Goal: Information Seeking & Learning: Learn about a topic

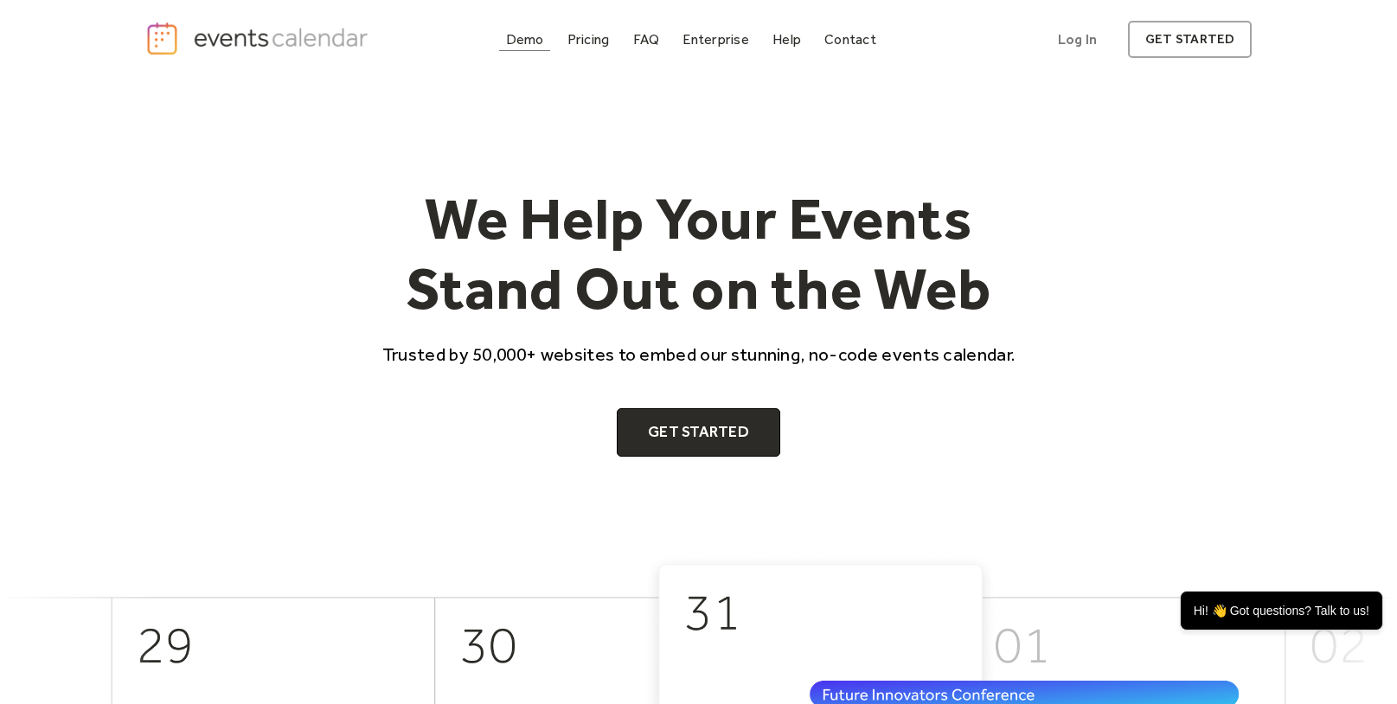
click at [536, 38] on div "Demo" at bounding box center [525, 40] width 38 height 10
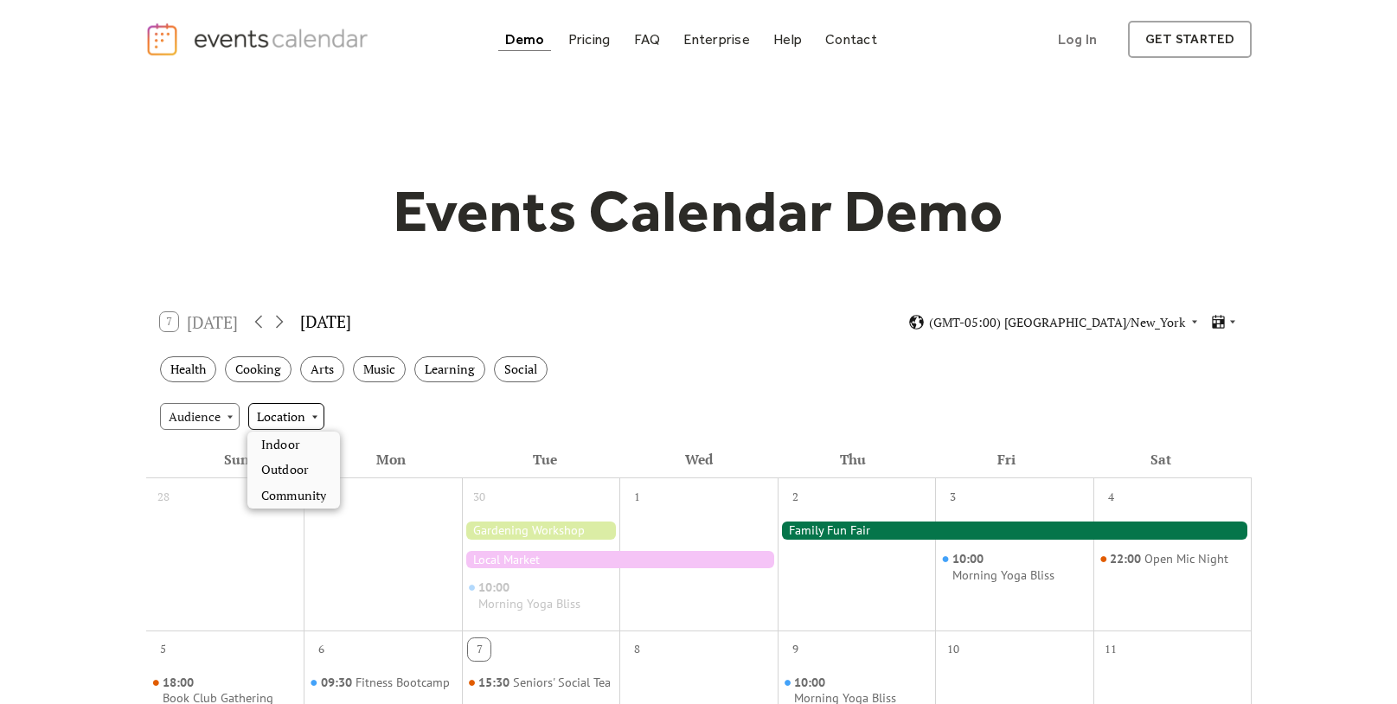
click at [298, 411] on div "Location" at bounding box center [286, 416] width 76 height 26
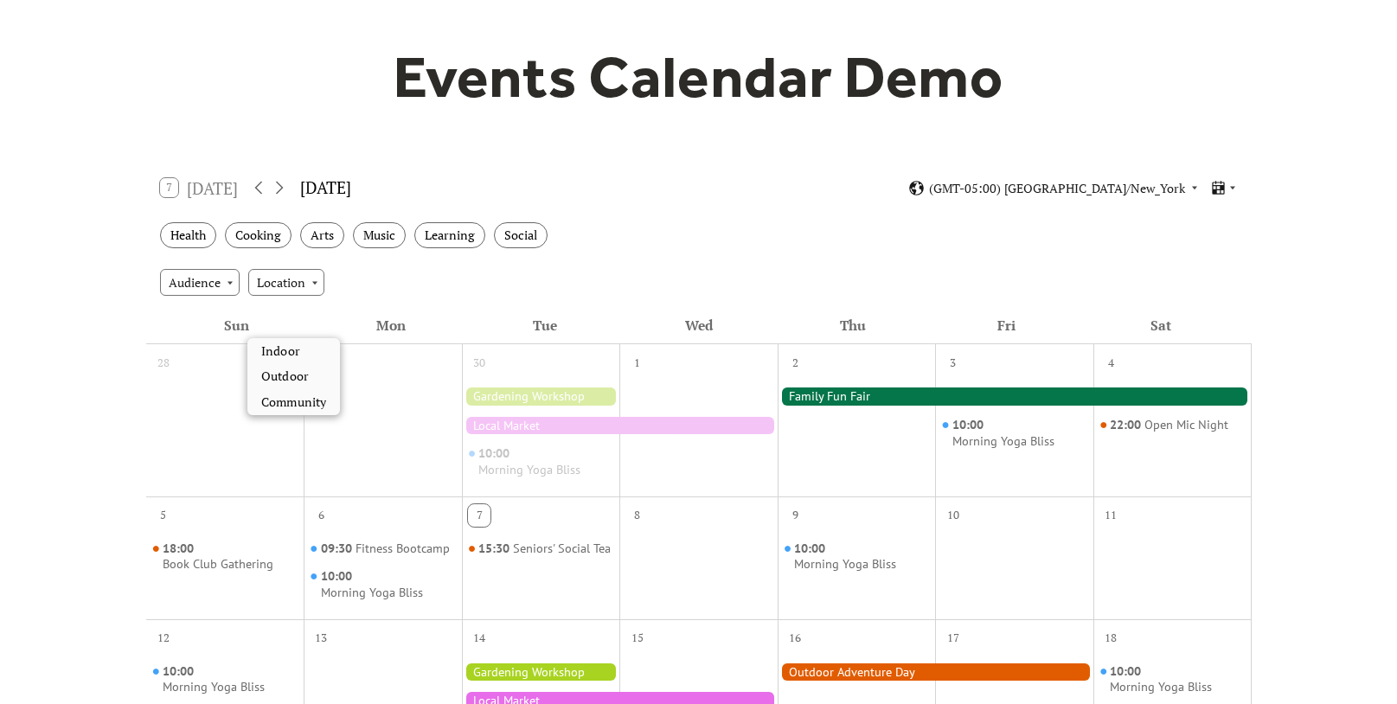
scroll to position [135, 0]
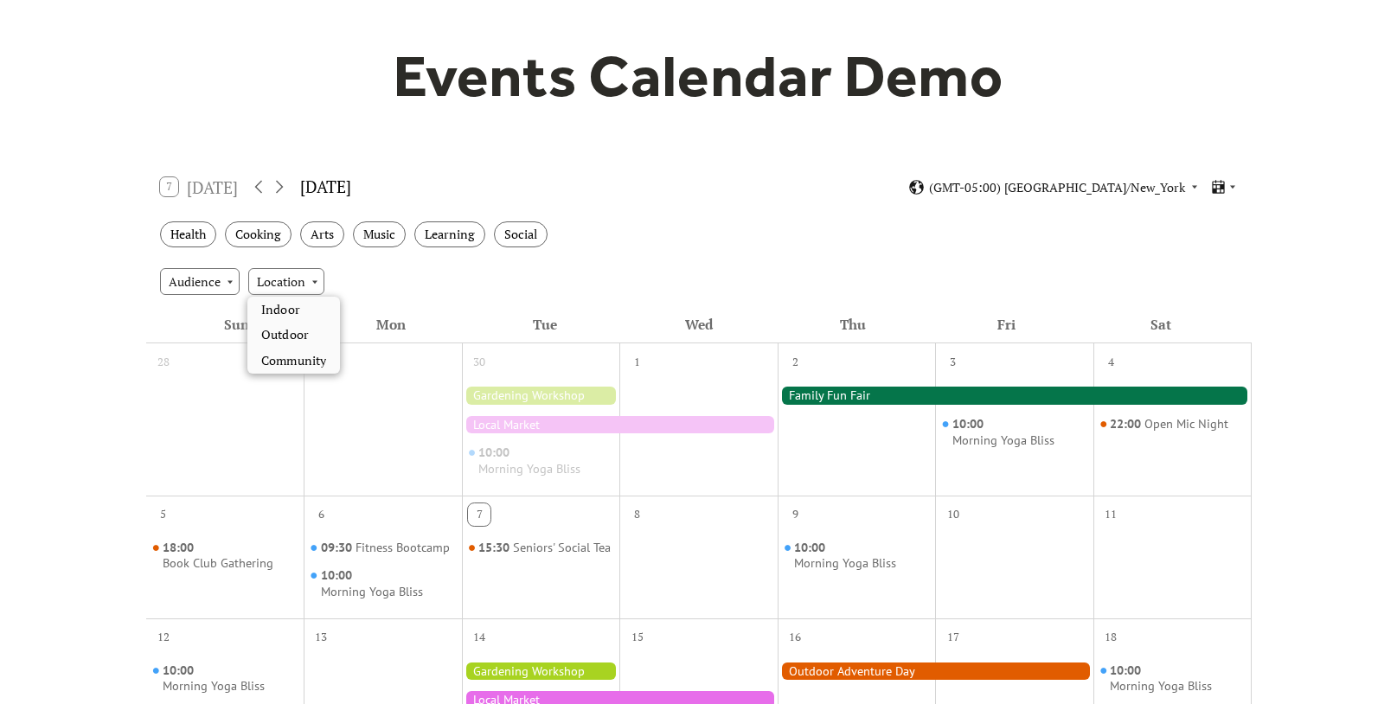
drag, startPoint x: 515, startPoint y: 287, endPoint x: 573, endPoint y: 305, distance: 60.8
click at [515, 287] on div "Audience Location" at bounding box center [699, 281] width 1106 height 47
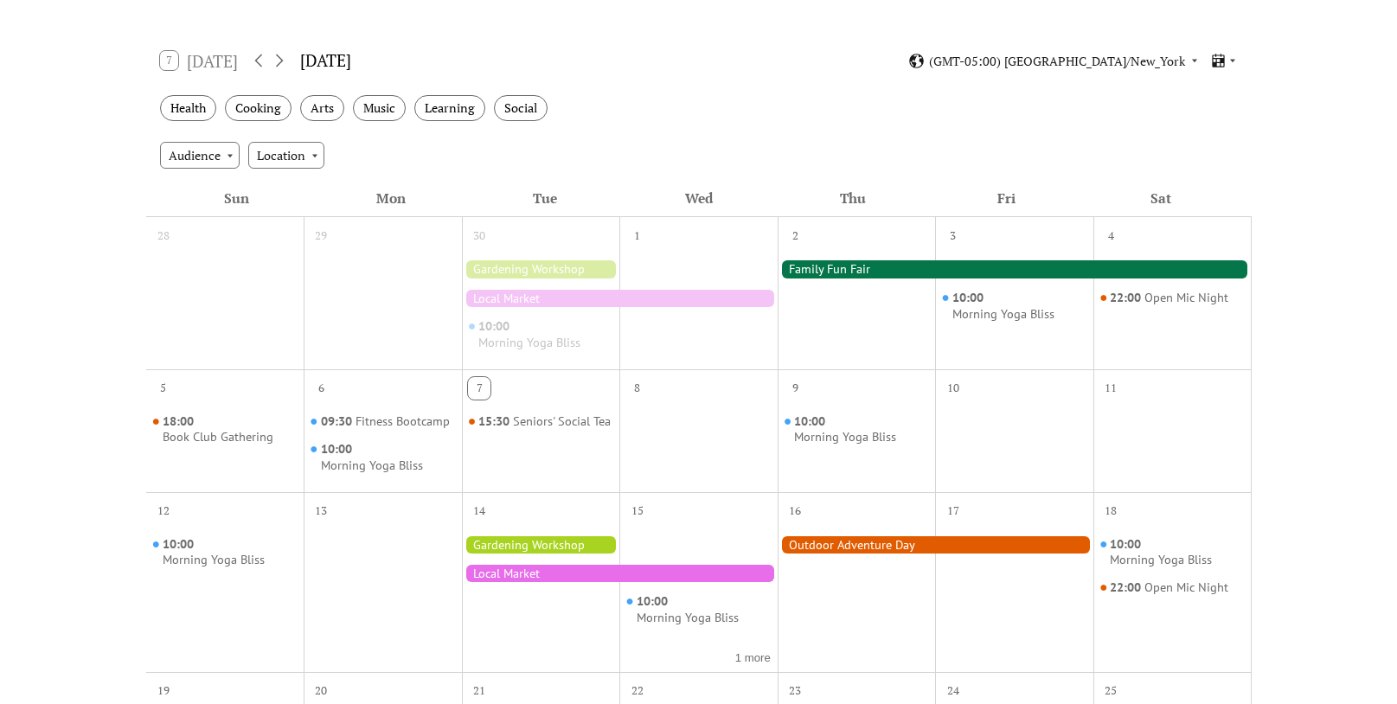
scroll to position [0, 0]
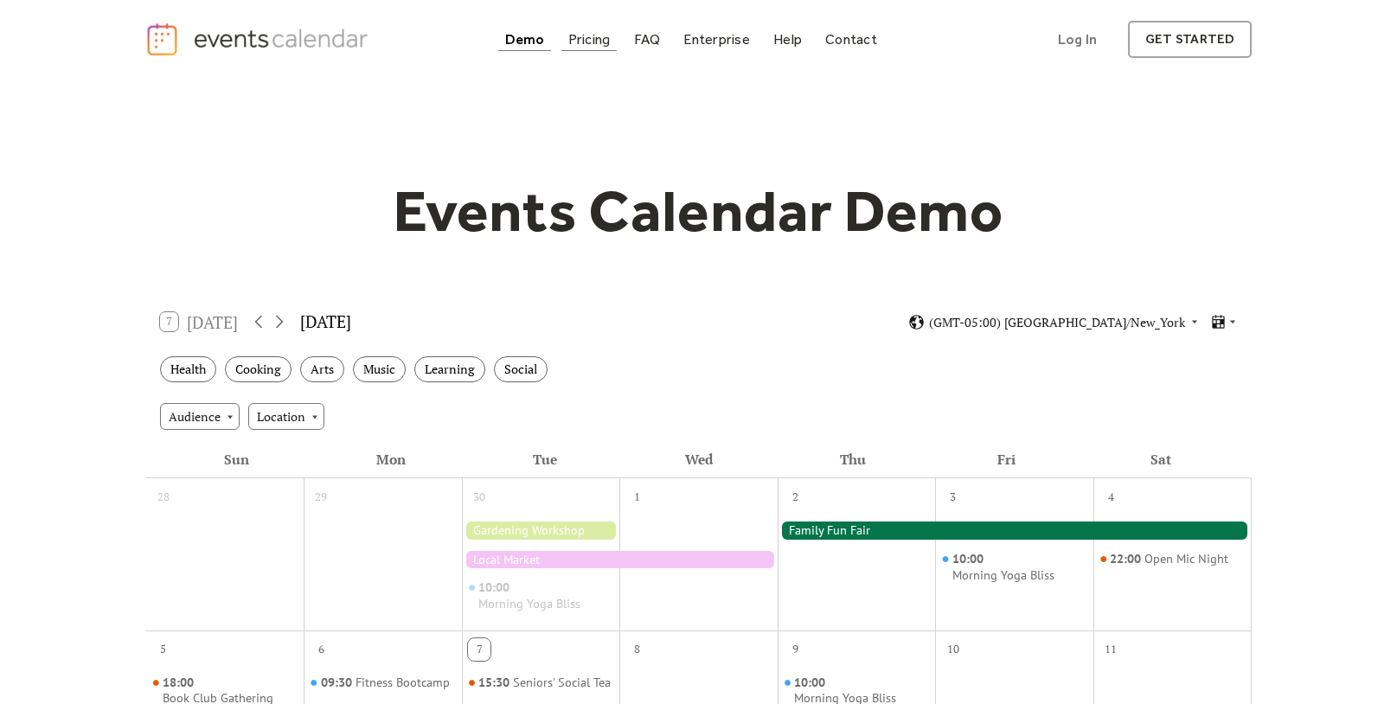
click at [580, 37] on div "Pricing" at bounding box center [590, 40] width 42 height 10
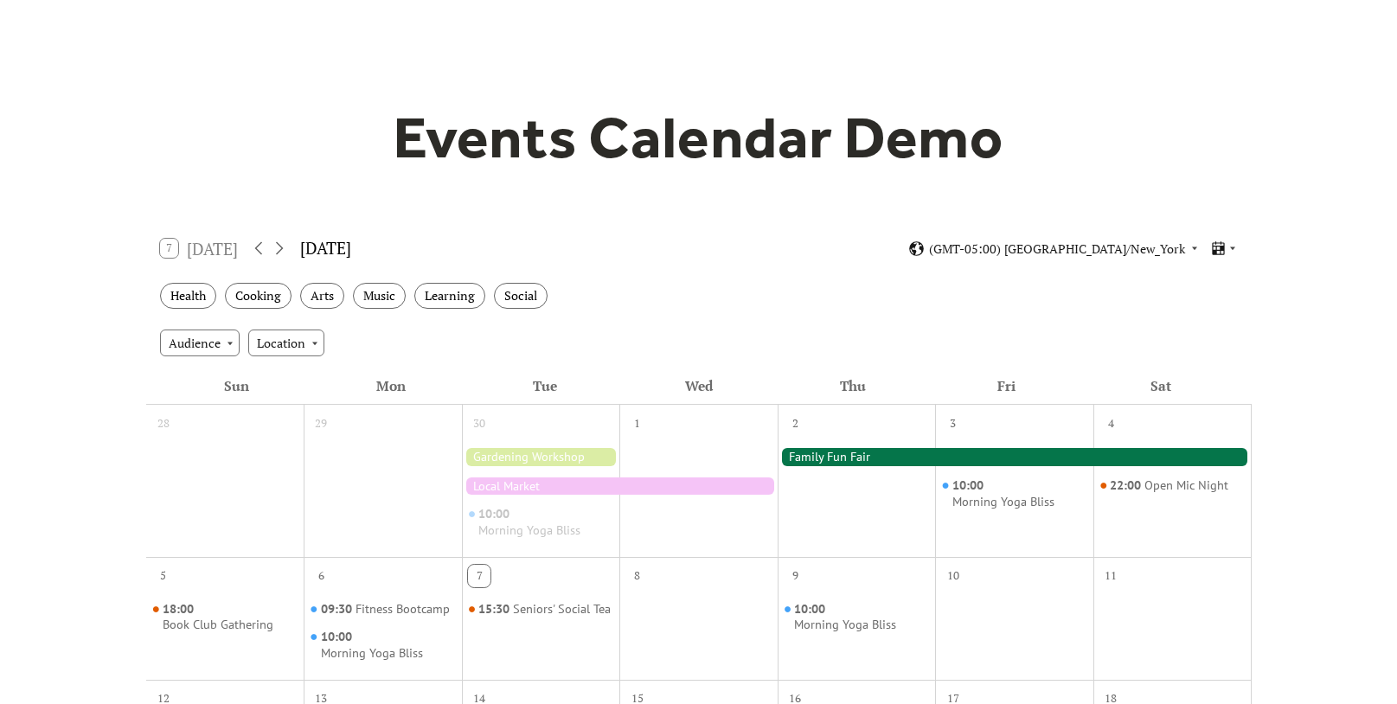
scroll to position [74, 0]
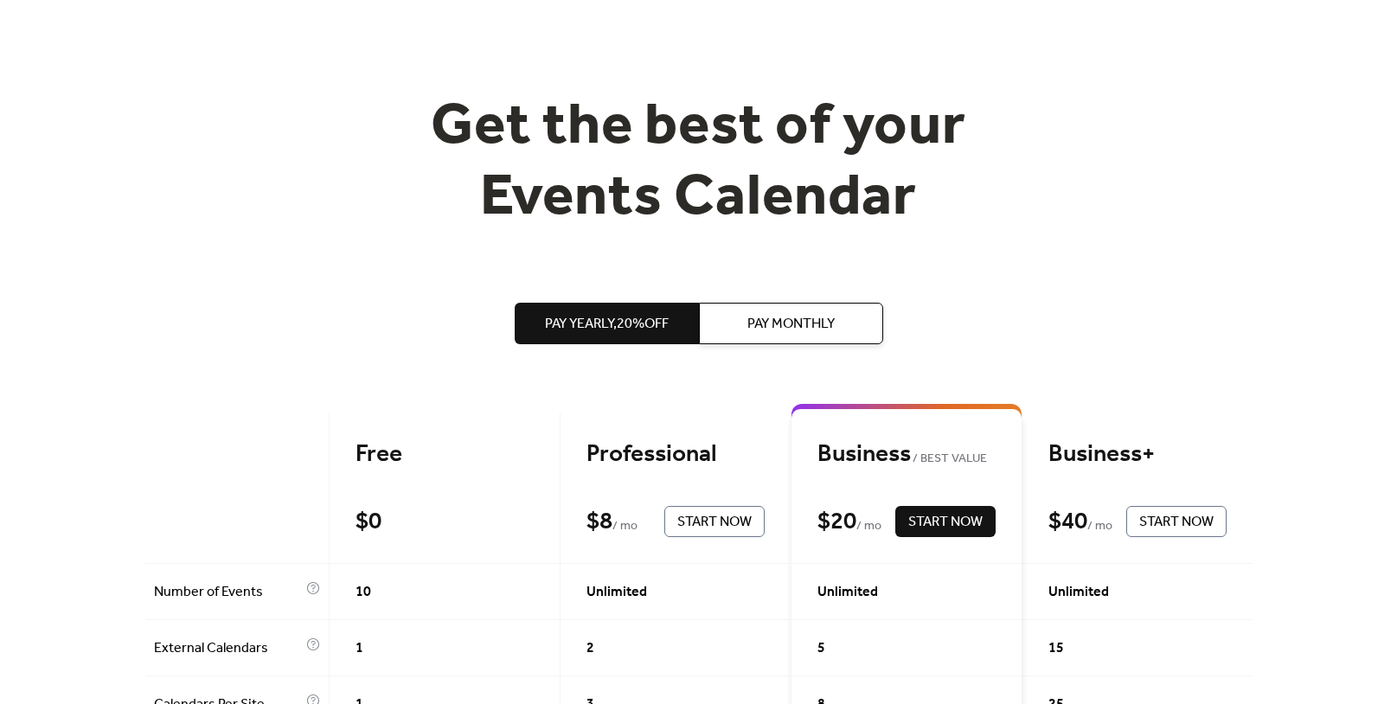
scroll to position [95, 0]
